Goal: Navigation & Orientation: Understand site structure

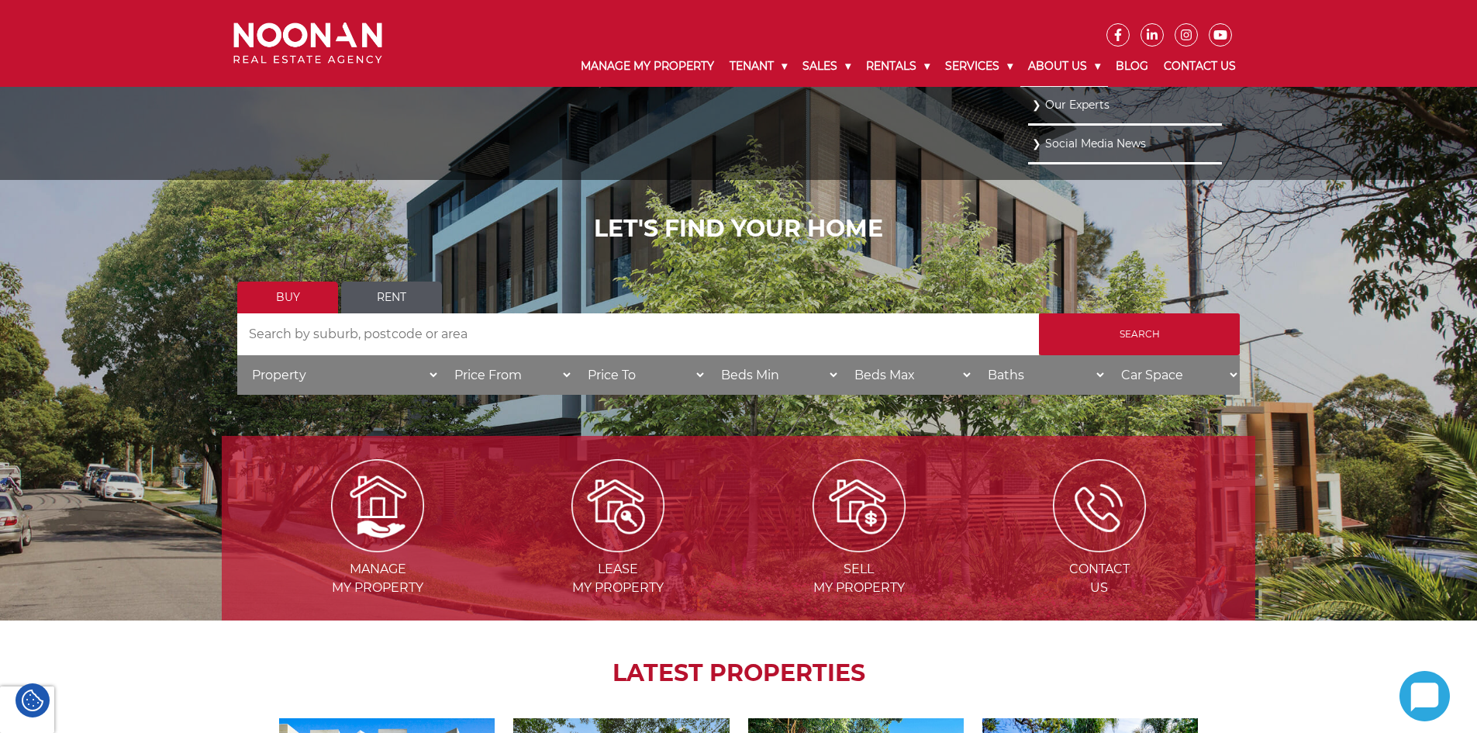
click at [1068, 65] on link "About Us" at bounding box center [1064, 67] width 88 height 40
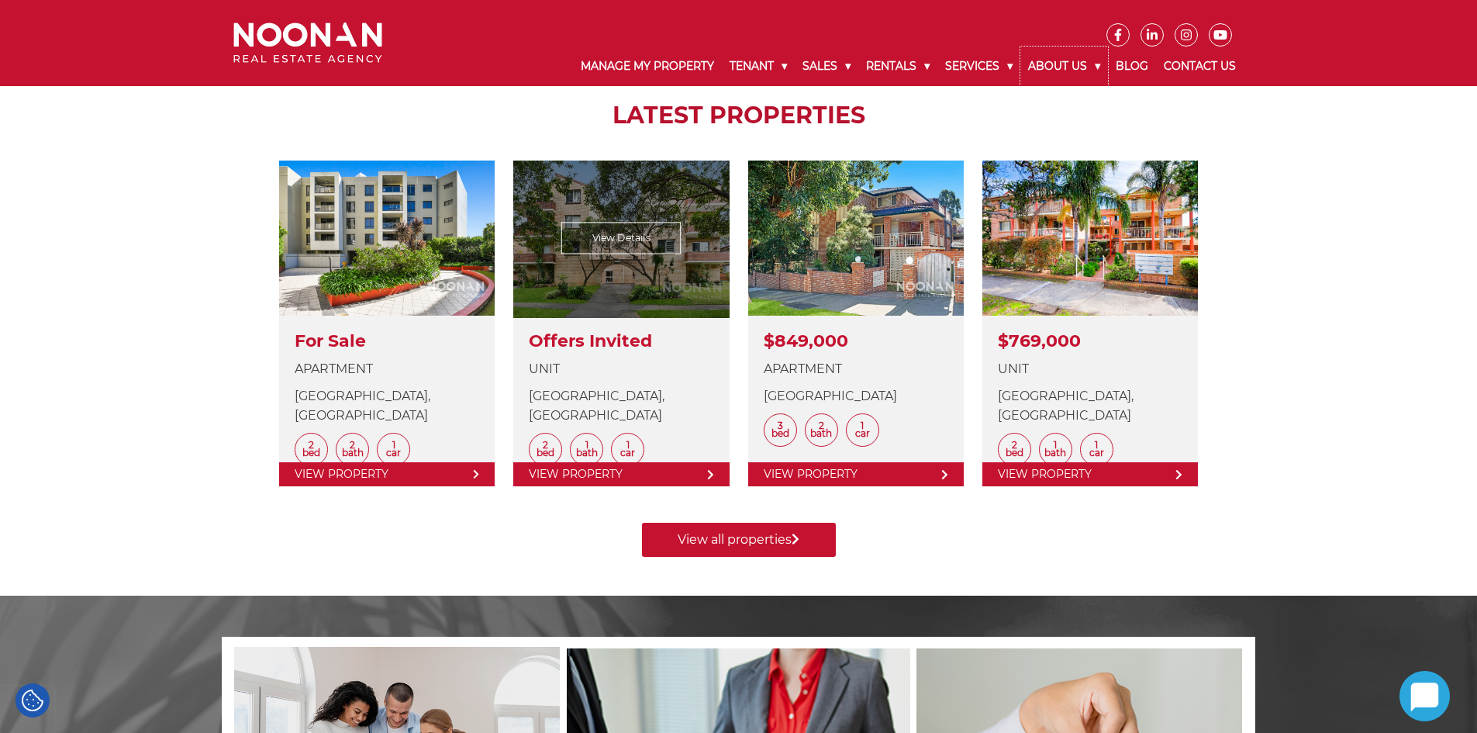
scroll to position [547, 0]
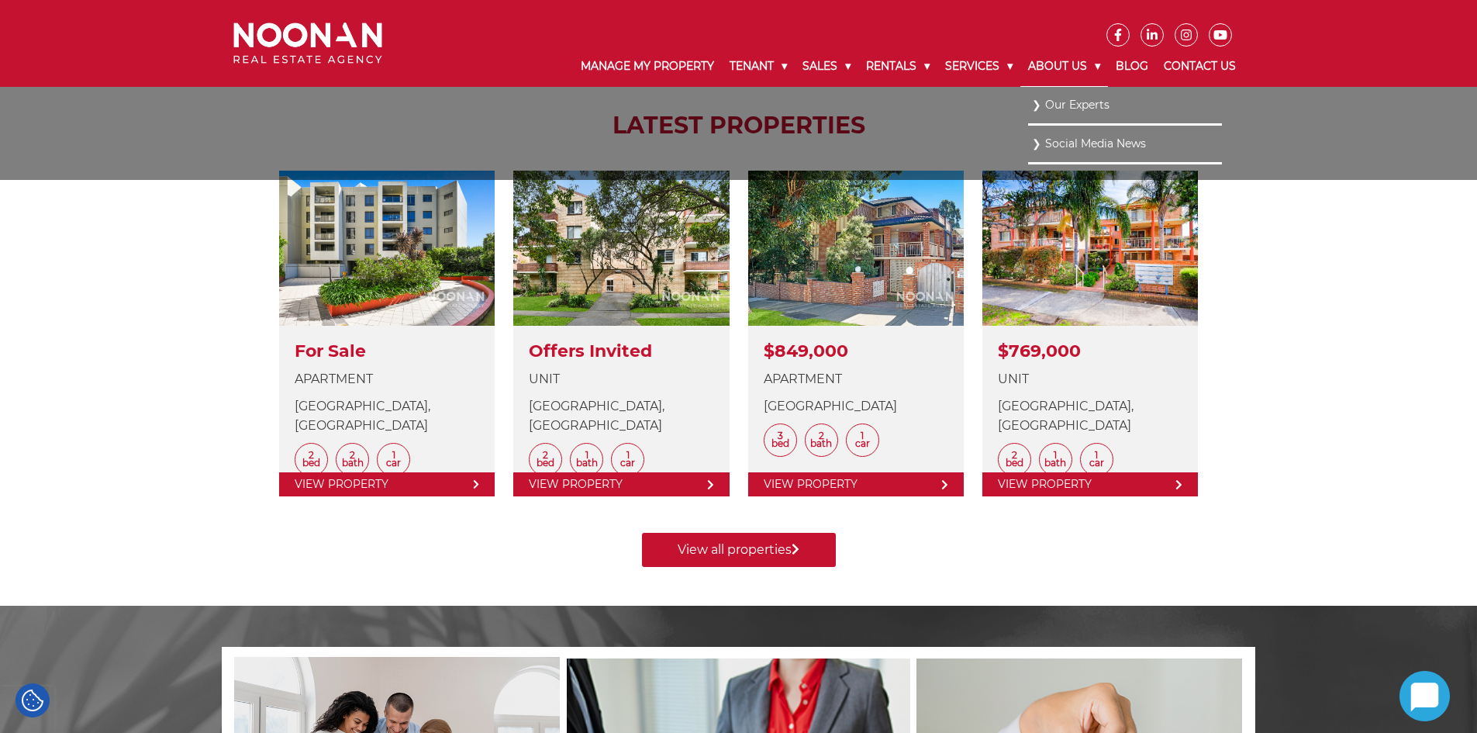
click at [1026, 57] on link "About Us" at bounding box center [1064, 67] width 88 height 40
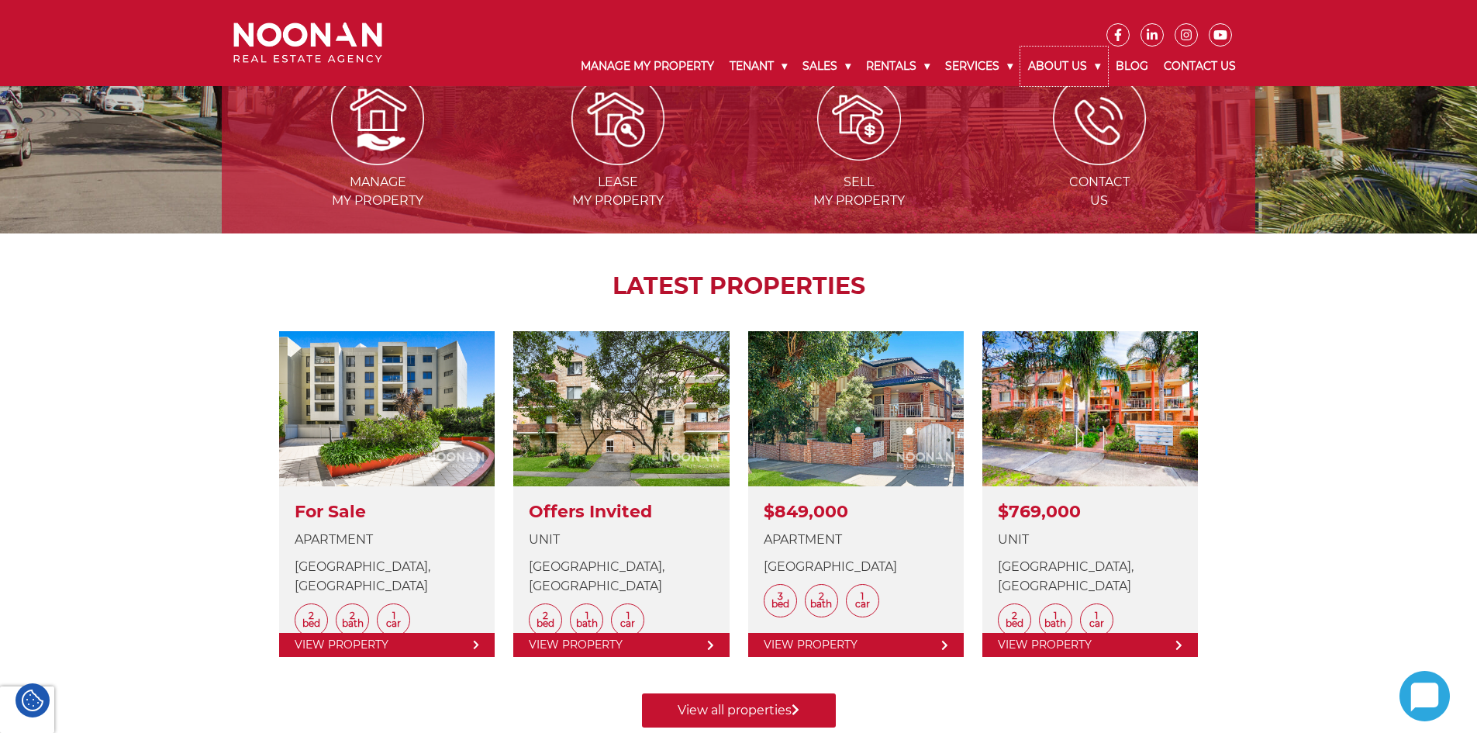
scroll to position [388, 0]
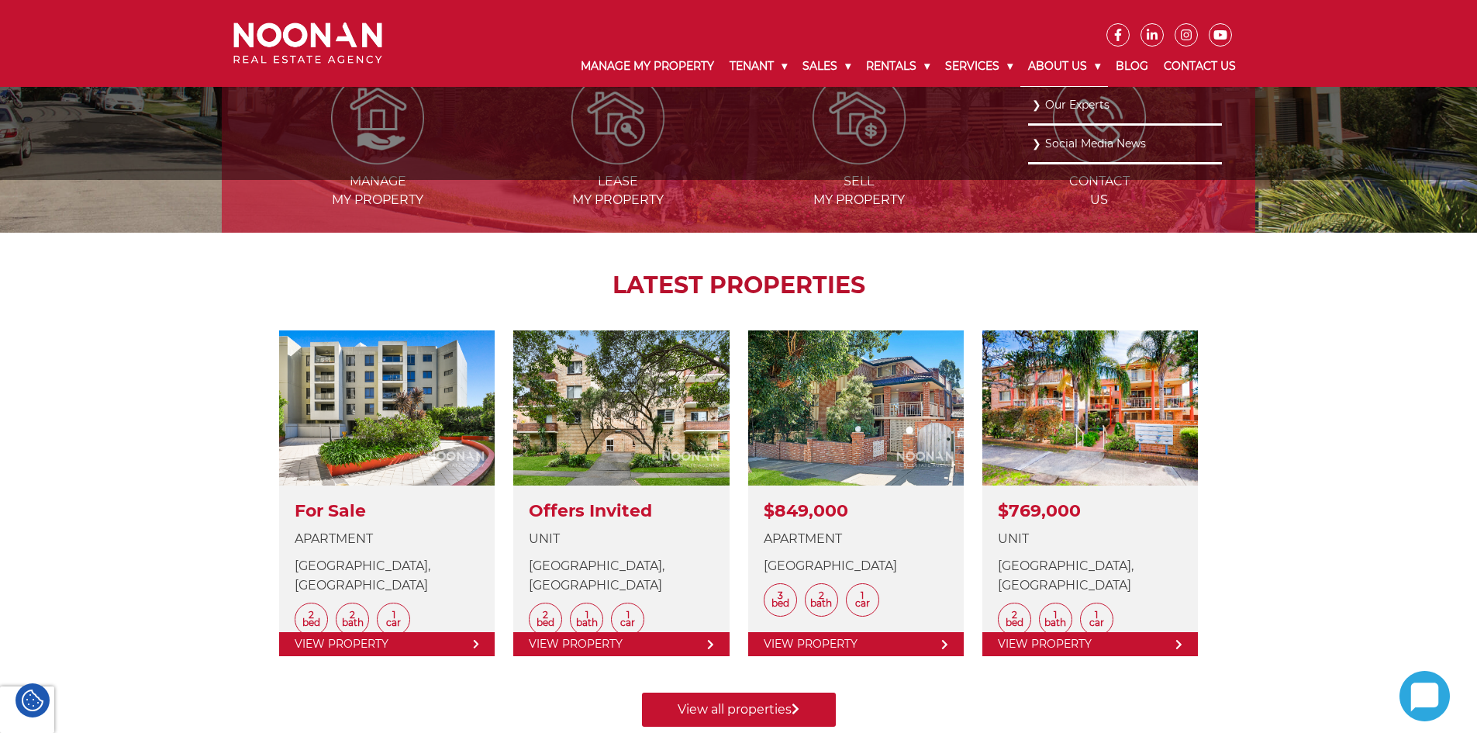
click at [1088, 80] on link "About Us" at bounding box center [1064, 67] width 88 height 40
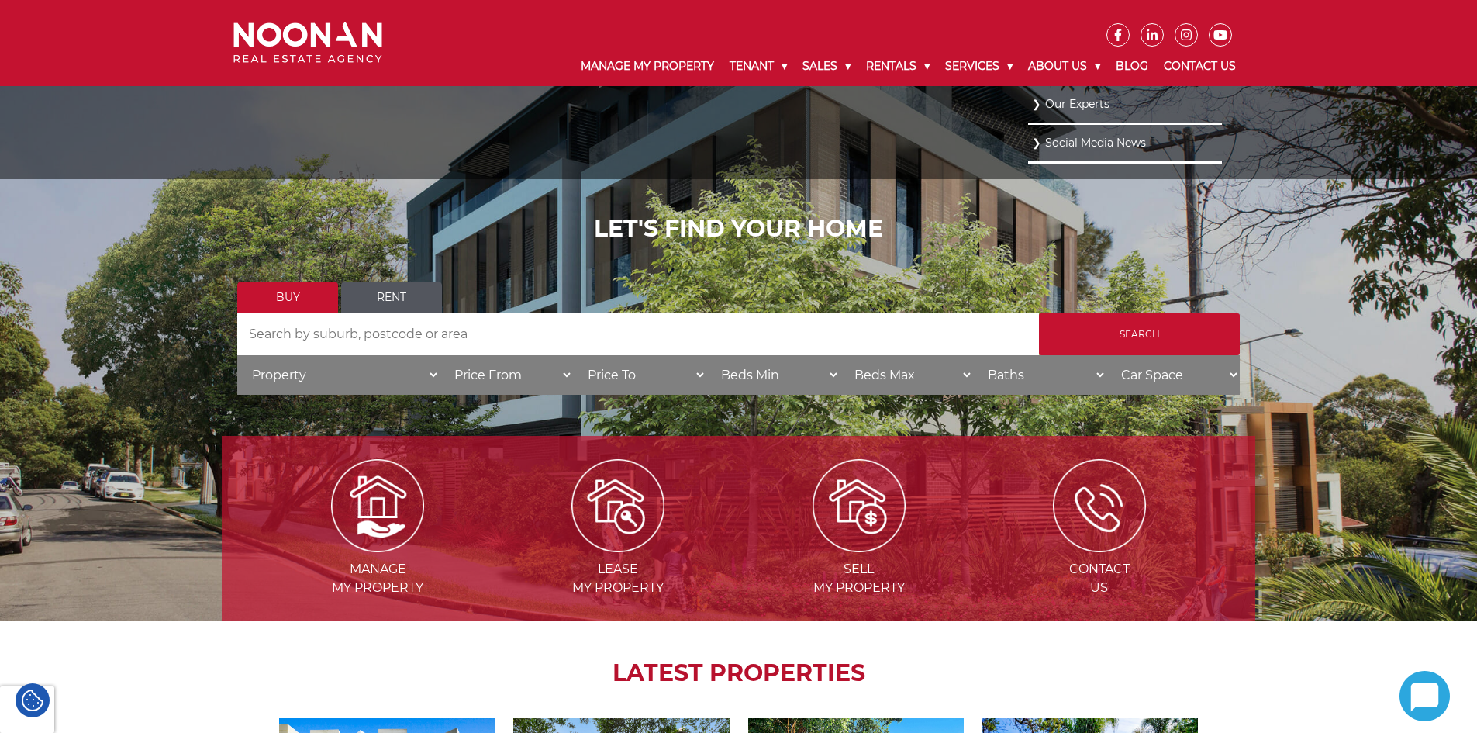
click at [1073, 149] on link "Social Media News" at bounding box center [1125, 143] width 186 height 21
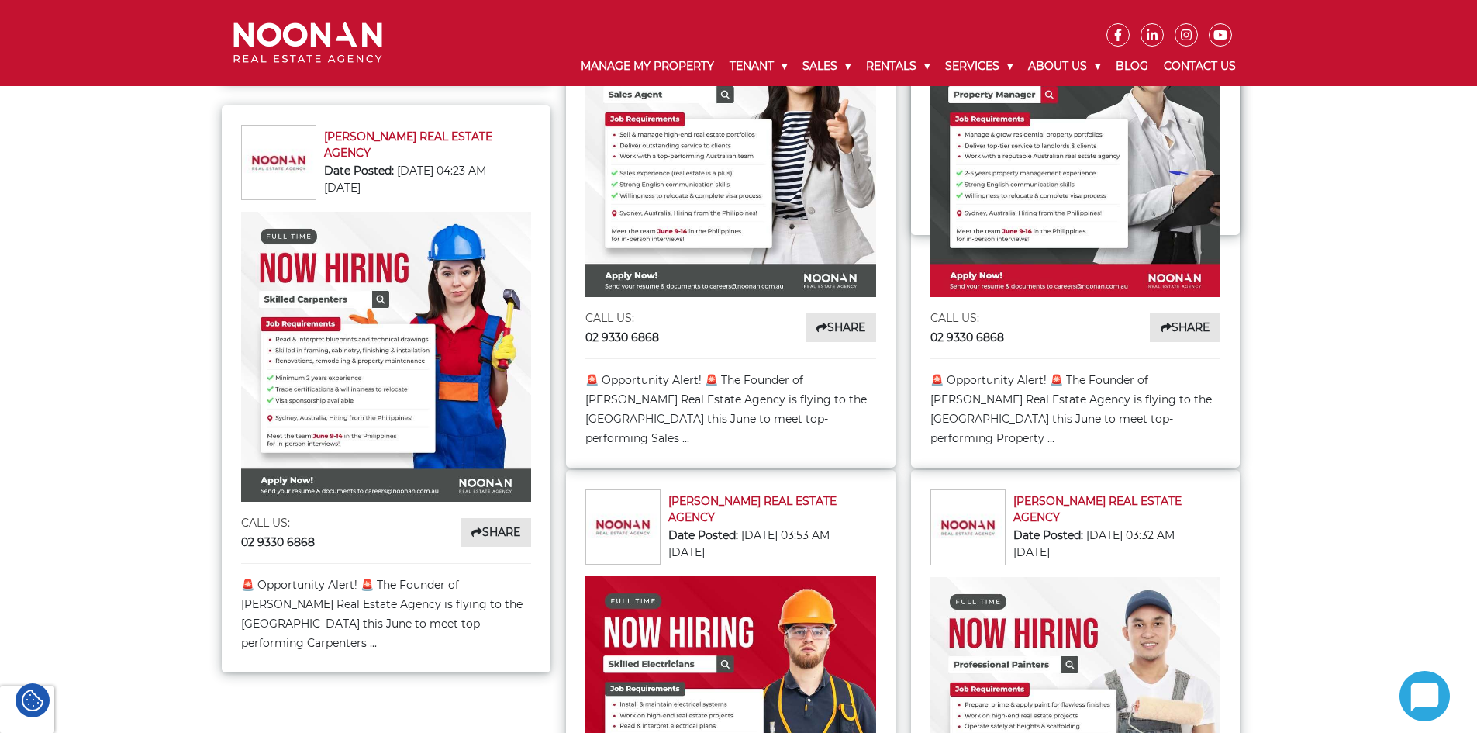
scroll to position [1628, 0]
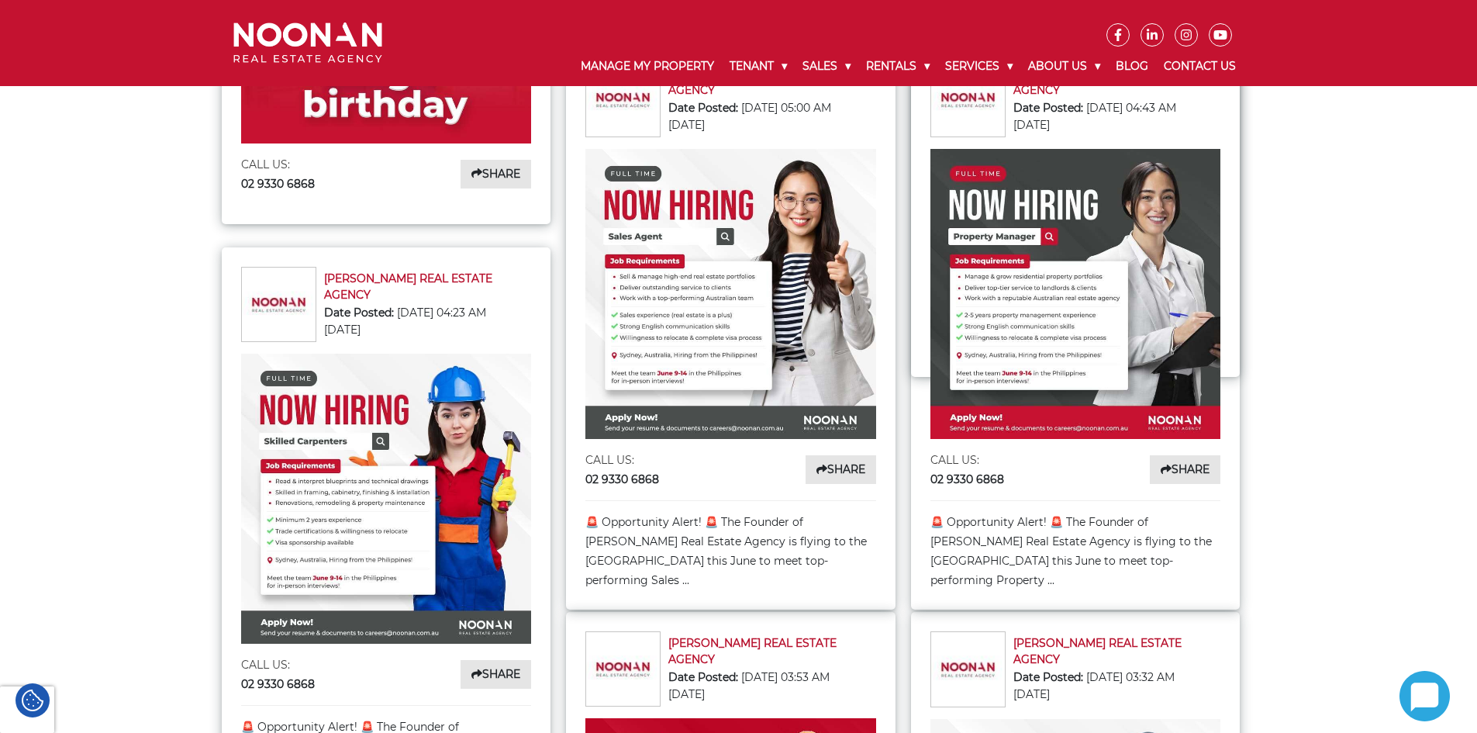
scroll to position [1473, 0]
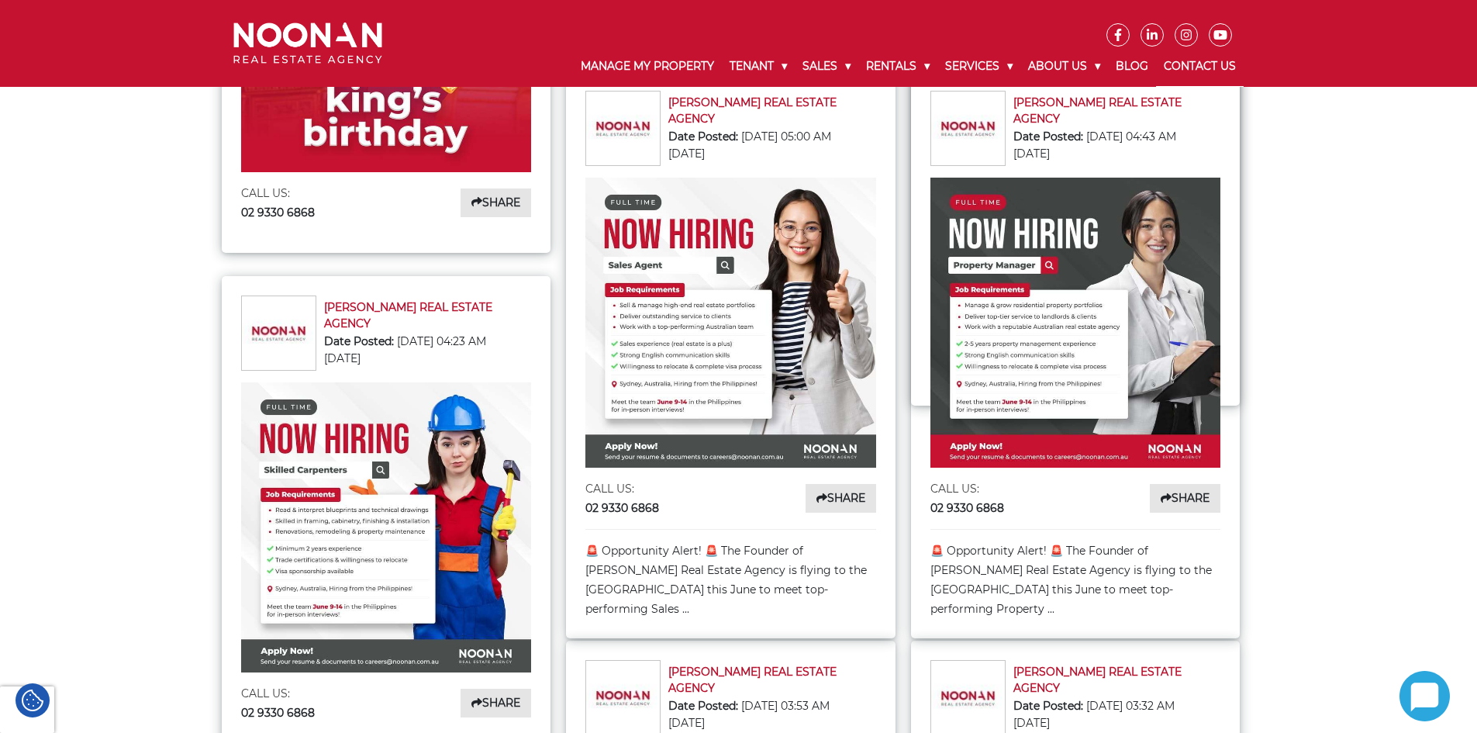
click at [1204, 67] on link "Contact Us" at bounding box center [1200, 67] width 88 height 40
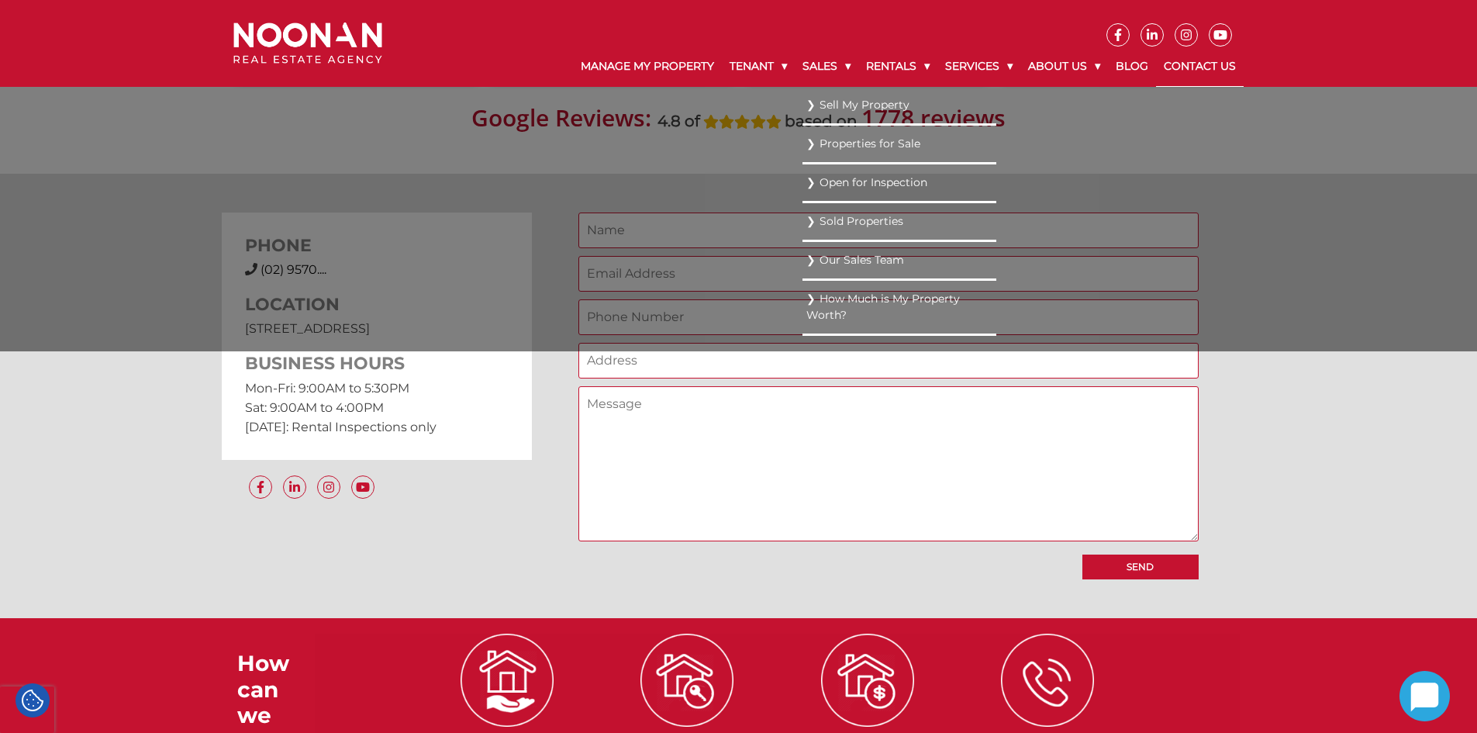
scroll to position [1085, 0]
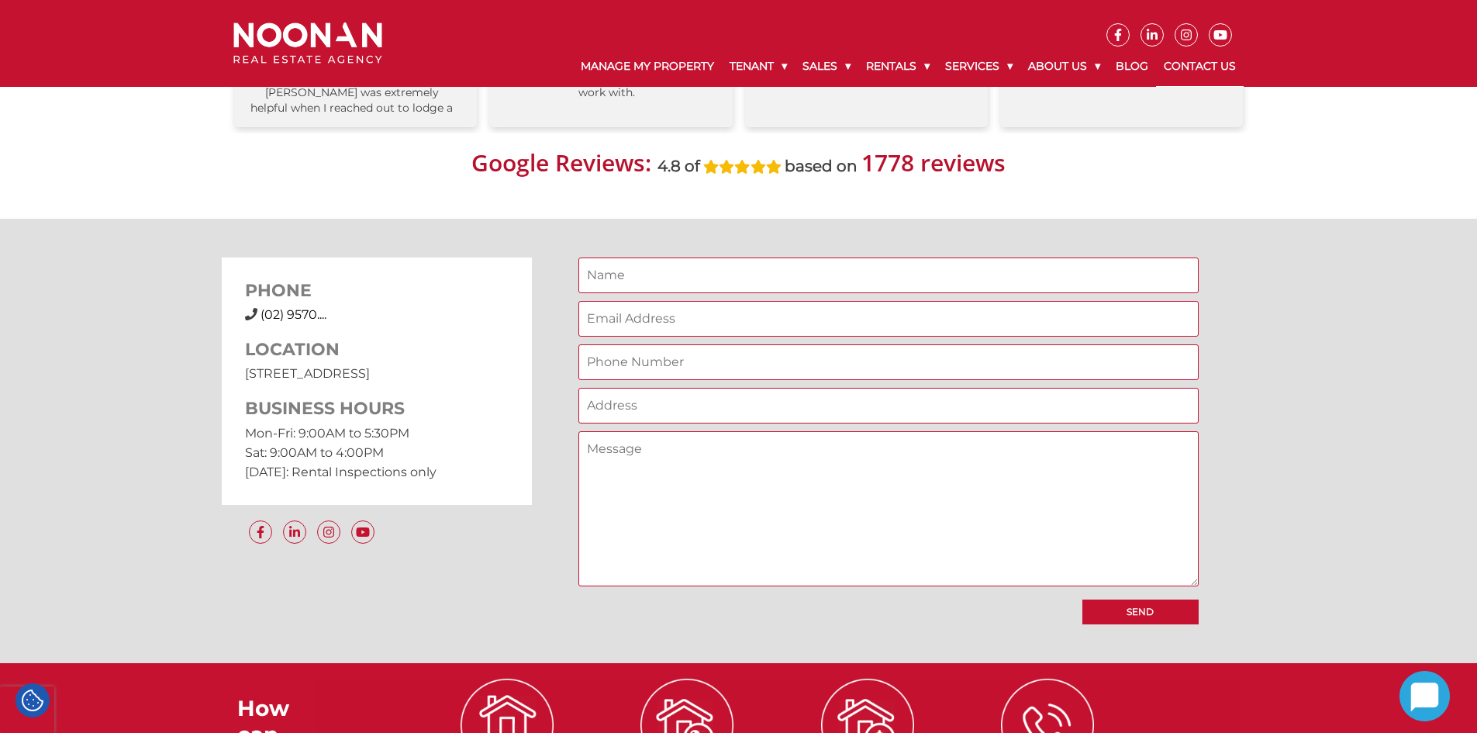
click at [322, 35] on img at bounding box center [307, 42] width 149 height 41
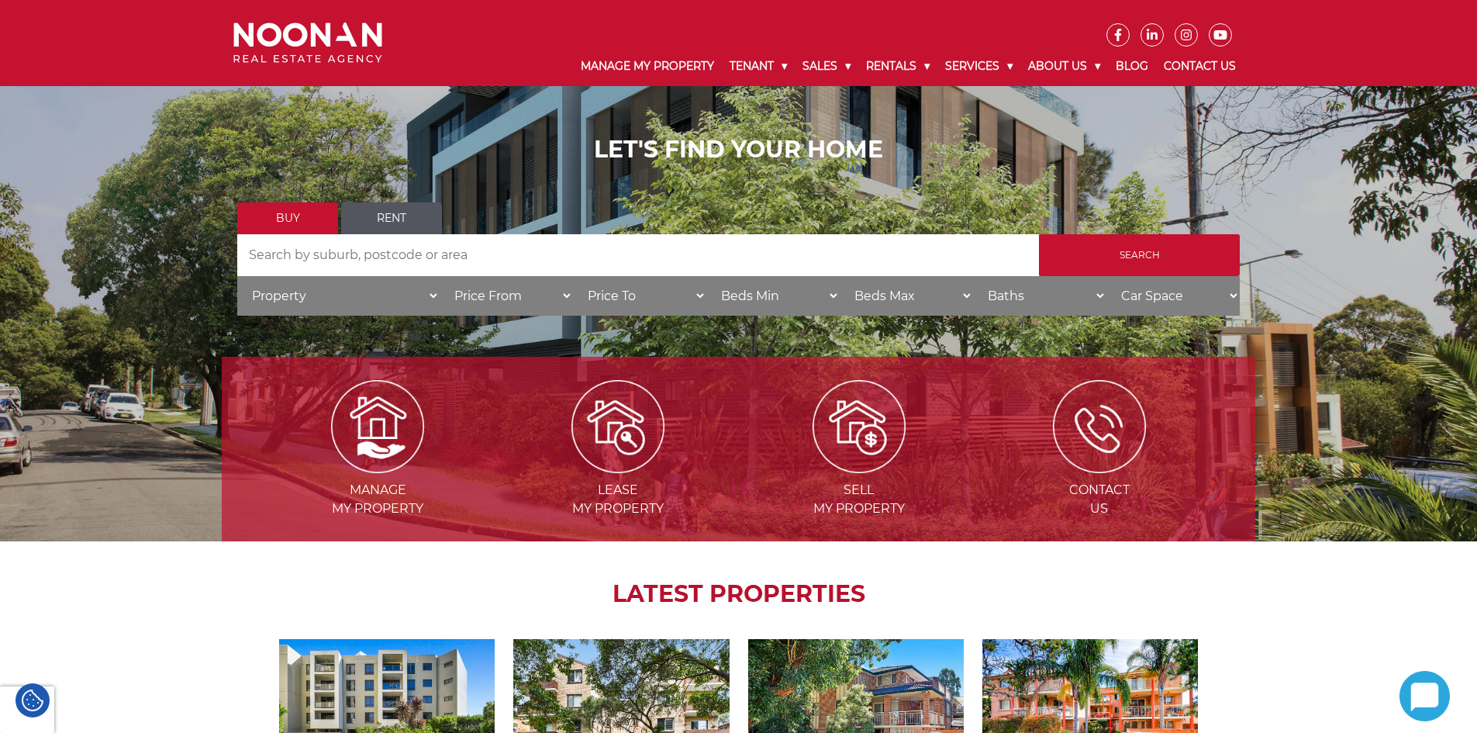
scroll to position [5, 0]
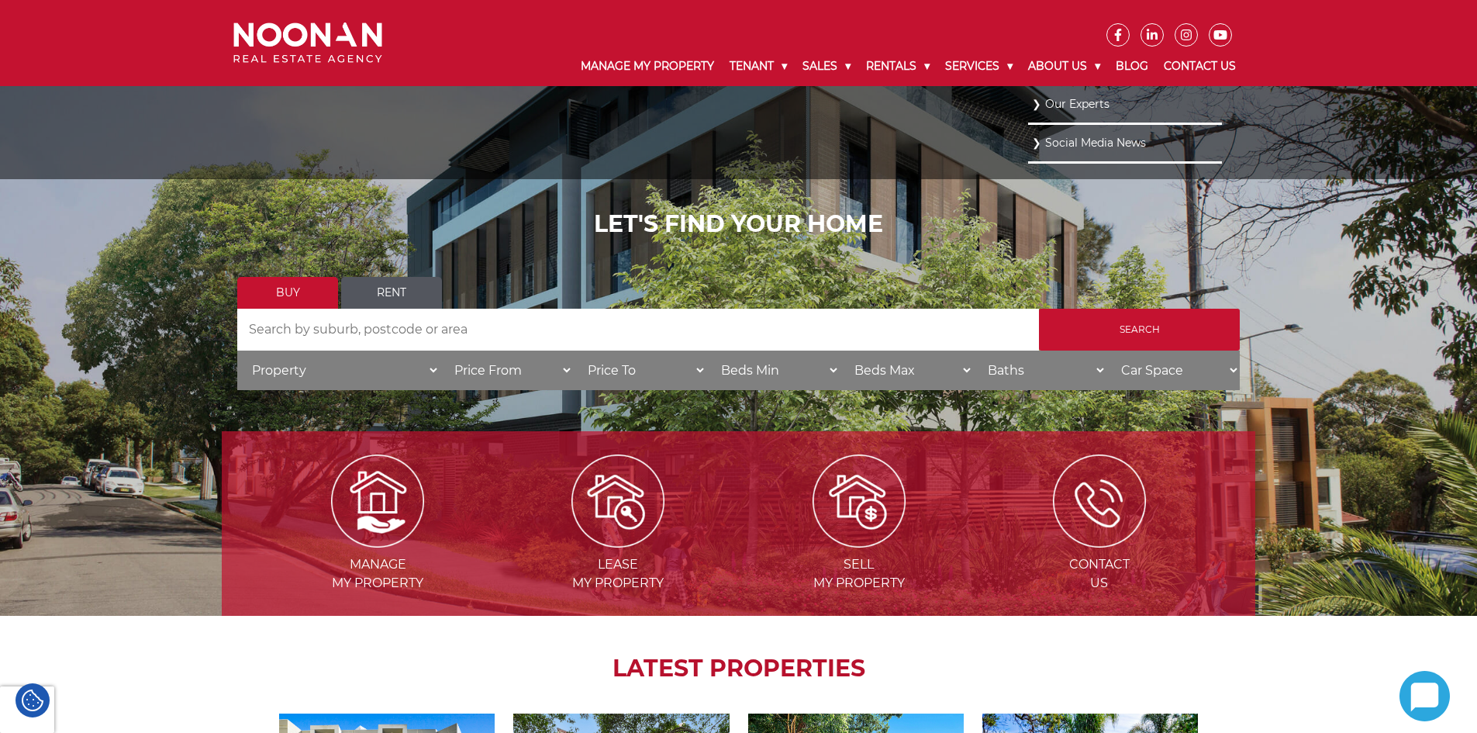
click at [1055, 103] on link "Our Experts" at bounding box center [1125, 104] width 186 height 21
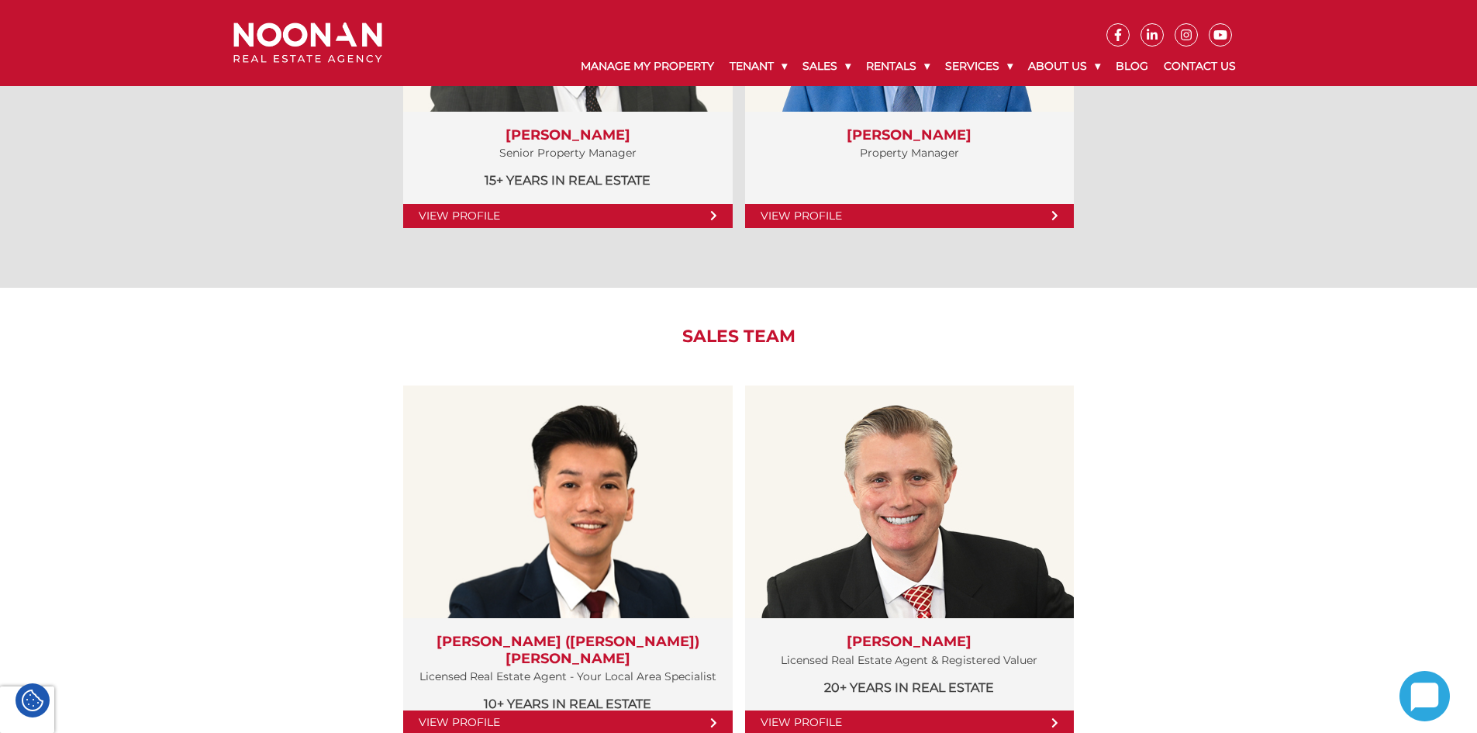
scroll to position [1395, 0]
